Goal: Find specific fact: Find specific fact

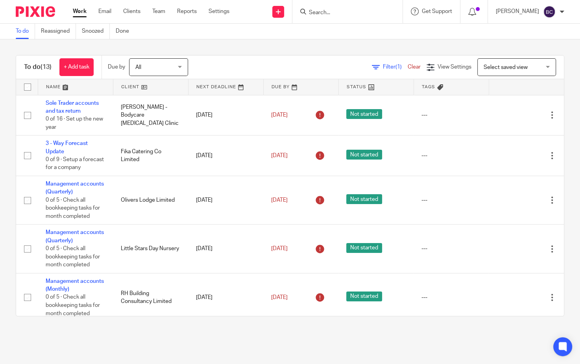
click at [369, 10] on input "Search" at bounding box center [343, 12] width 71 height 7
type input "green"
click at [372, 33] on link at bounding box center [373, 34] width 133 height 18
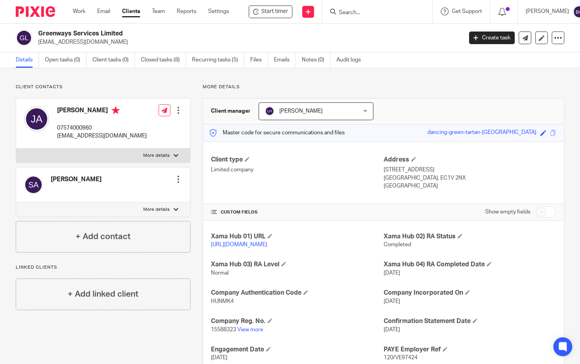
scroll to position [72, 0]
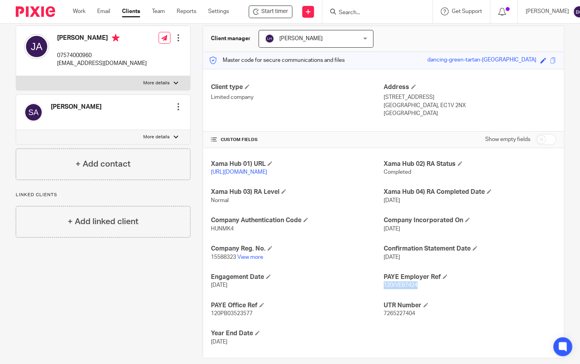
drag, startPoint x: 379, startPoint y: 292, endPoint x: 414, endPoint y: 294, distance: 35.0
click at [414, 289] on p "120/VE97424" at bounding box center [470, 285] width 172 height 8
copy span "120/VE97424"
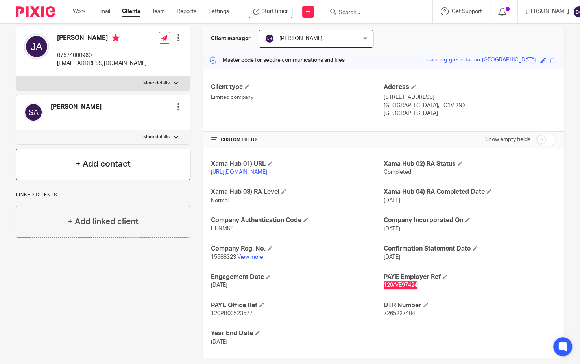
scroll to position [0, 0]
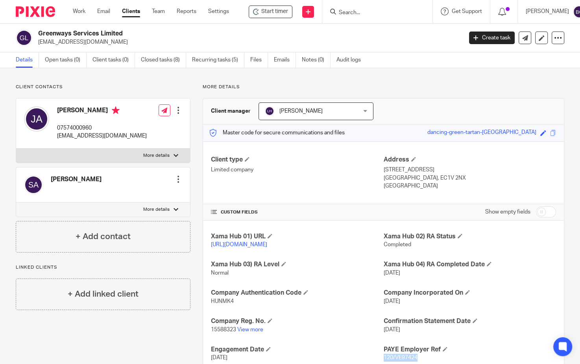
drag, startPoint x: 39, startPoint y: 31, endPoint x: 125, endPoint y: 31, distance: 86.2
click at [125, 31] on h2 "Greenways Services Limited" at bounding box center [205, 34] width 335 height 8
copy h2 "Greenways Services Limited"
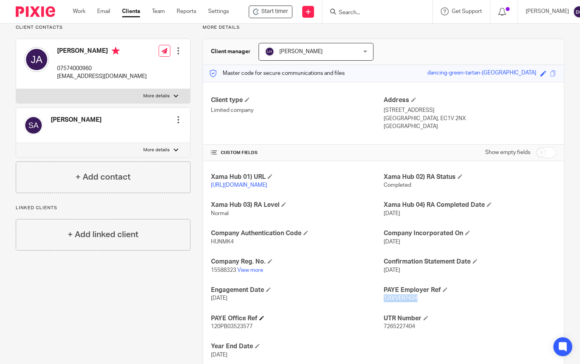
scroll to position [72, 0]
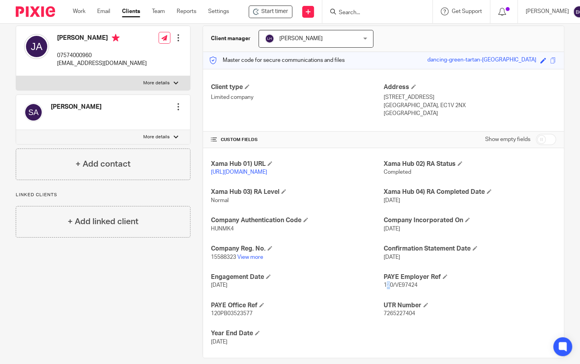
drag, startPoint x: 382, startPoint y: 293, endPoint x: 387, endPoint y: 292, distance: 5.1
click at [387, 288] on span "120/VE97424" at bounding box center [401, 285] width 34 height 6
drag, startPoint x: 381, startPoint y: 293, endPoint x: 412, endPoint y: 292, distance: 31.9
click at [412, 288] on span "120/VE97424" at bounding box center [401, 285] width 34 height 6
copy span "120/VE97424"
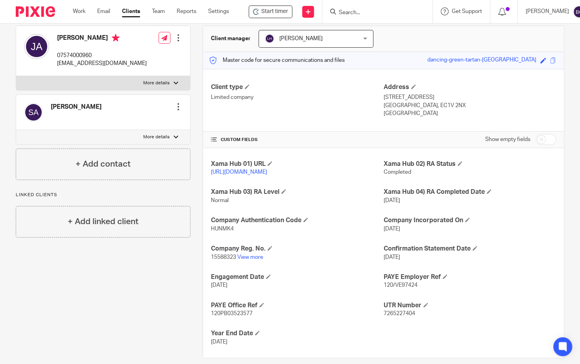
click at [378, 16] on input "Search" at bounding box center [373, 12] width 71 height 7
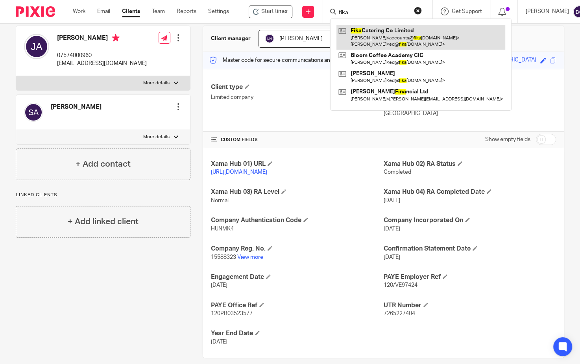
type input "fika"
click at [374, 37] on link at bounding box center [420, 37] width 169 height 24
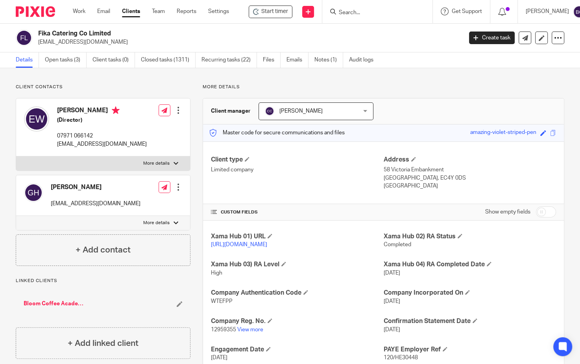
scroll to position [72, 0]
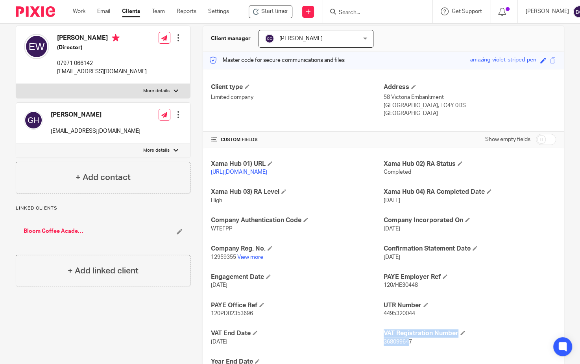
drag, startPoint x: 378, startPoint y: 349, endPoint x: 405, endPoint y: 348, distance: 27.6
click at [405, 348] on div "Xama Hub 01) URL [URL][DOMAIN_NAME] Xama Hub 02) RA Status Completed Xama Hub 0…" at bounding box center [383, 267] width 361 height 238
drag, startPoint x: 409, startPoint y: 349, endPoint x: 379, endPoint y: 350, distance: 30.3
click at [384, 346] on p "368099647" at bounding box center [470, 342] width 172 height 8
copy span "368099647"
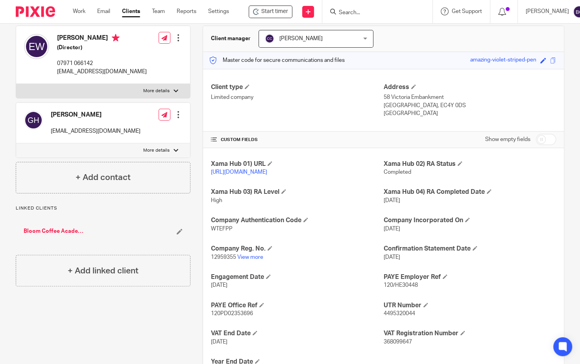
click at [349, 9] on input "Search" at bounding box center [373, 12] width 71 height 7
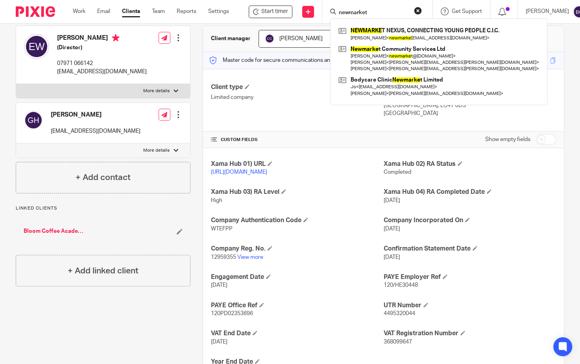
type input "newmarket"
click button "submit" at bounding box center [0, 0] width 0 height 0
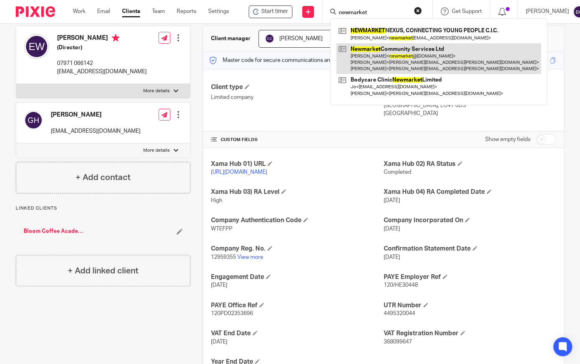
click at [375, 54] on link at bounding box center [438, 58] width 205 height 31
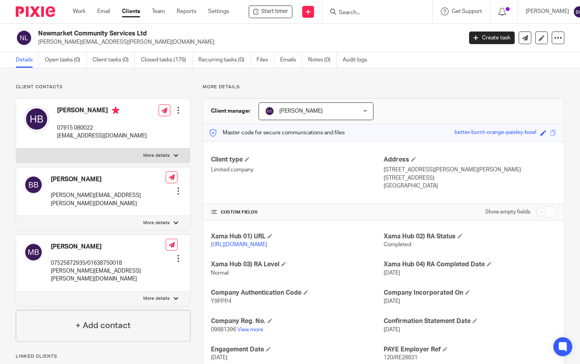
scroll to position [72, 0]
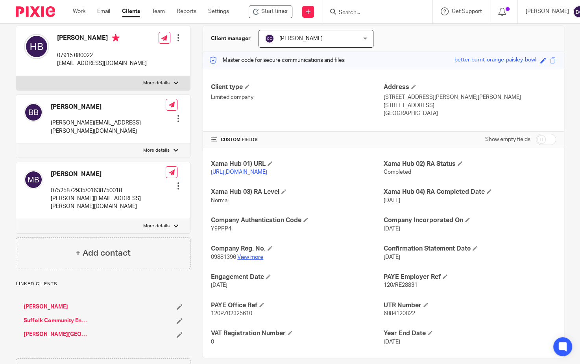
click at [250, 260] on link "View more" at bounding box center [250, 257] width 26 height 6
drag, startPoint x: 209, startPoint y: 265, endPoint x: 234, endPoint y: 263, distance: 24.9
click at [234, 260] on span "09881396" at bounding box center [223, 257] width 25 height 6
copy span "09881396"
drag, startPoint x: 209, startPoint y: 234, endPoint x: 229, endPoint y: 236, distance: 19.8
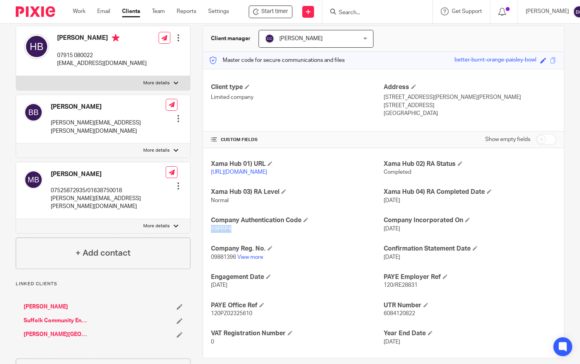
click at [229, 233] on p "Y9PPP4" at bounding box center [297, 229] width 172 height 8
copy span "Y9PPP4"
